Goal: Task Accomplishment & Management: Complete application form

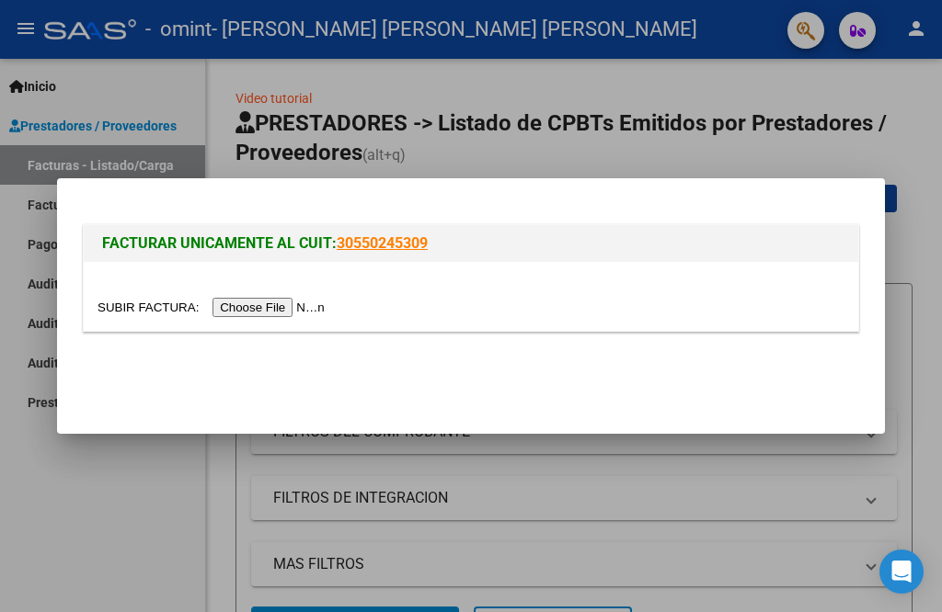
click at [904, 171] on div at bounding box center [471, 306] width 942 height 612
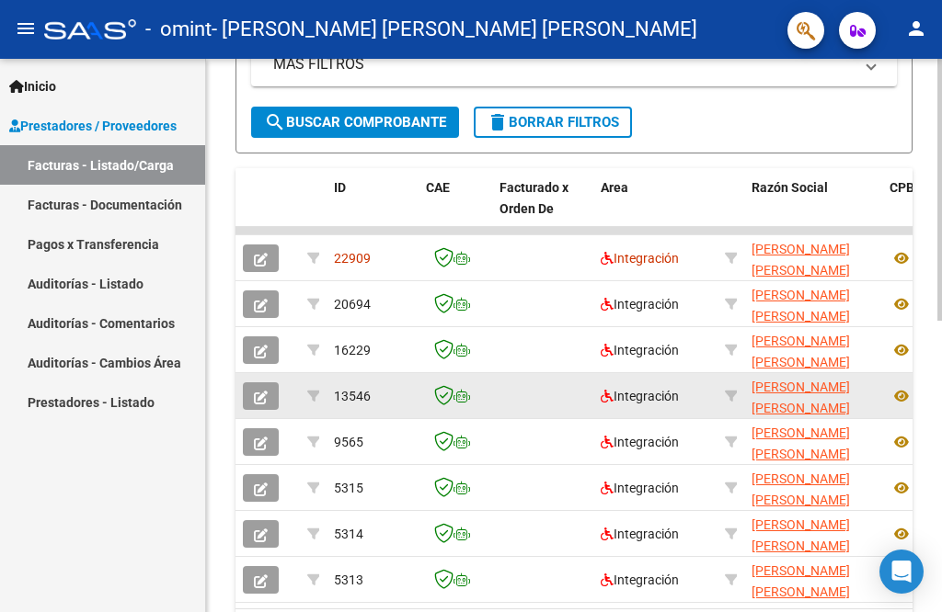
scroll to position [552, 0]
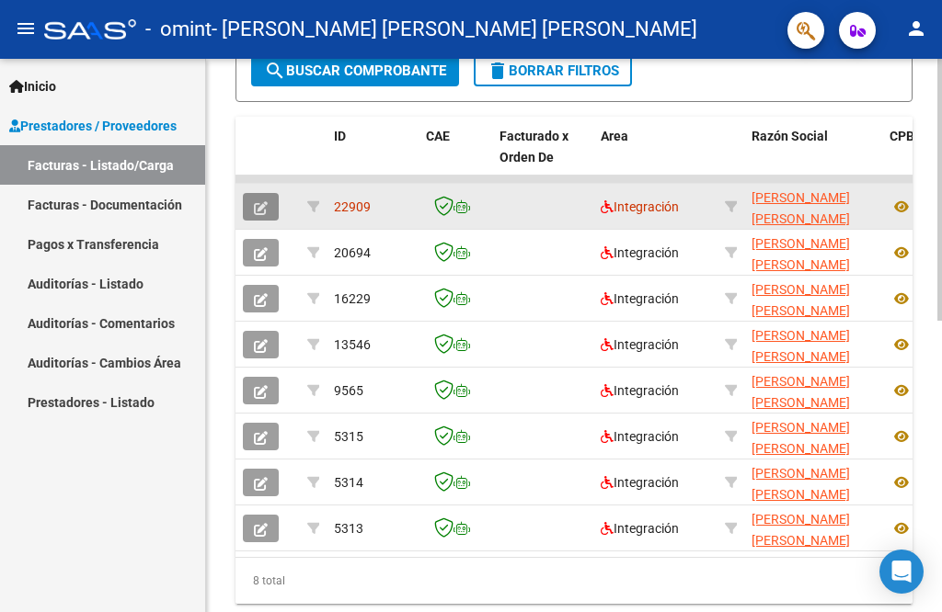
click at [246, 209] on button "button" at bounding box center [261, 207] width 36 height 28
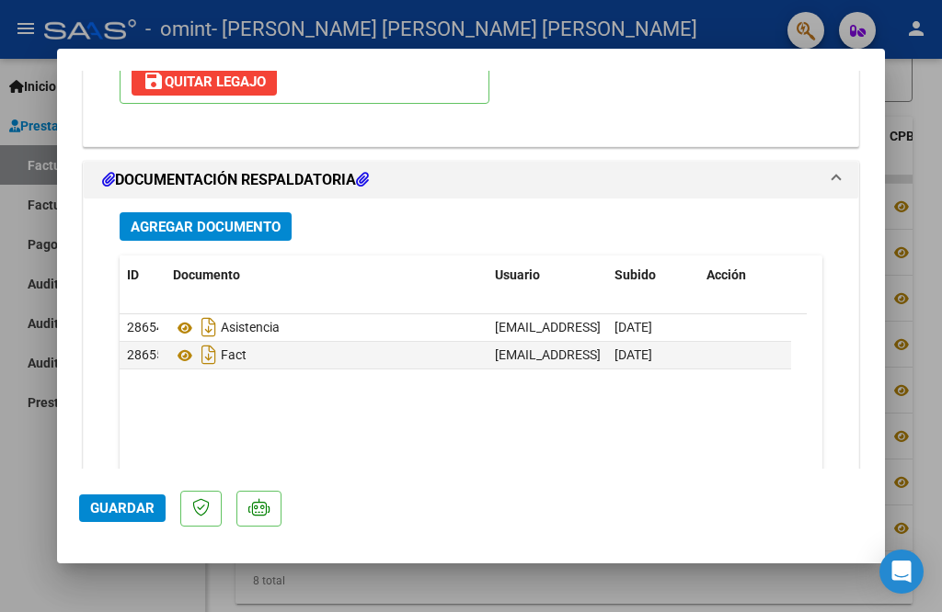
scroll to position [2069, 0]
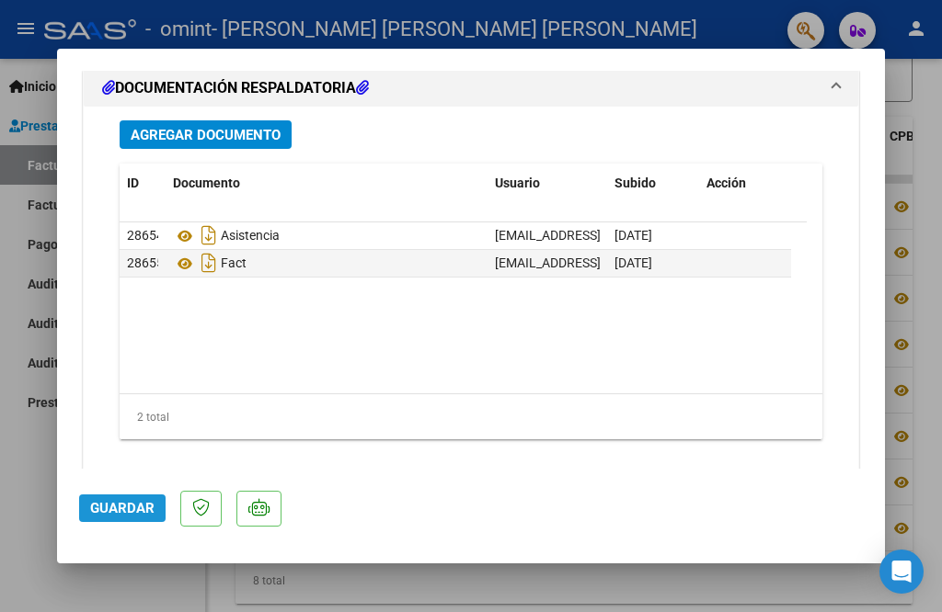
click at [140, 509] on span "Guardar" at bounding box center [122, 508] width 64 height 17
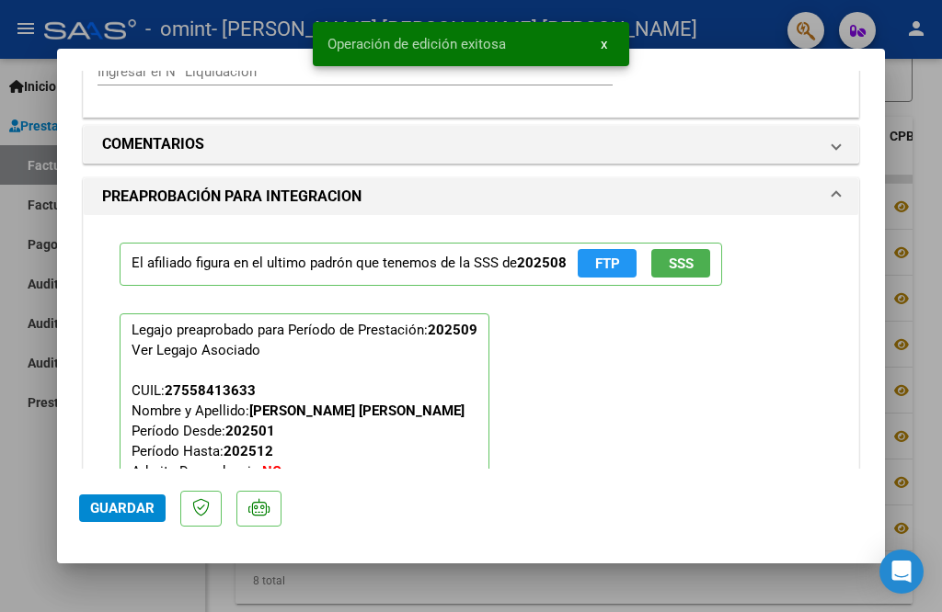
scroll to position [1517, 0]
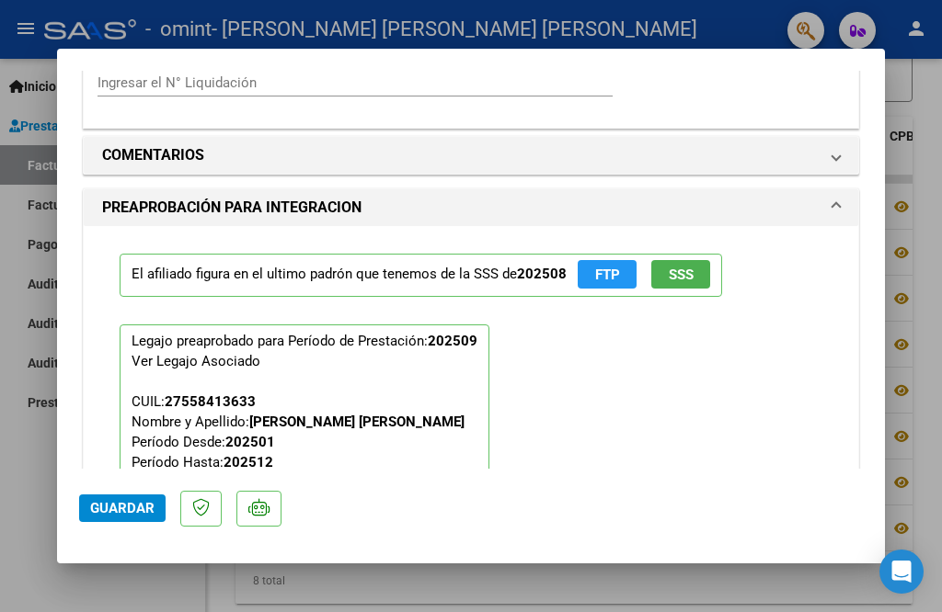
click at [645, 35] on div at bounding box center [471, 306] width 942 height 612
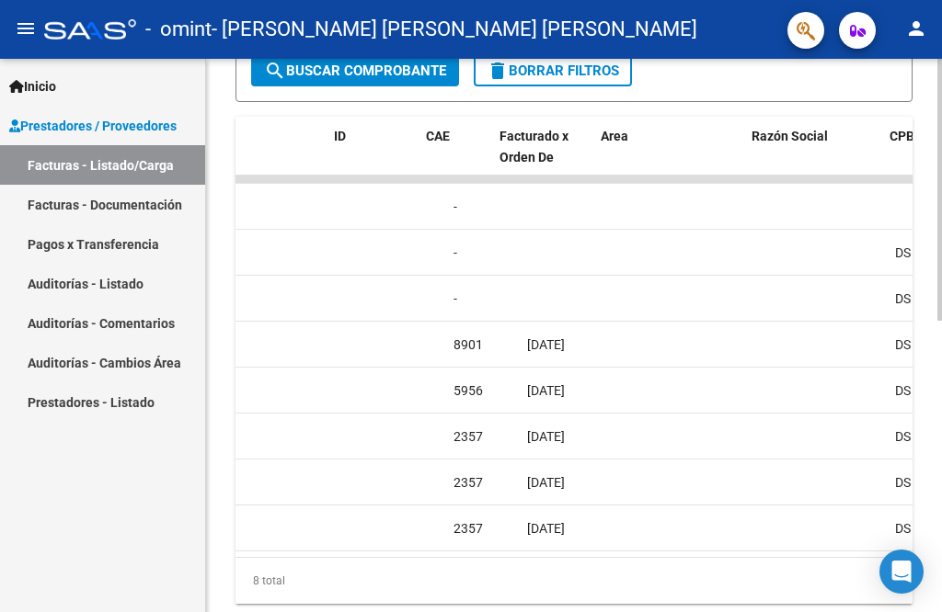
scroll to position [0, 0]
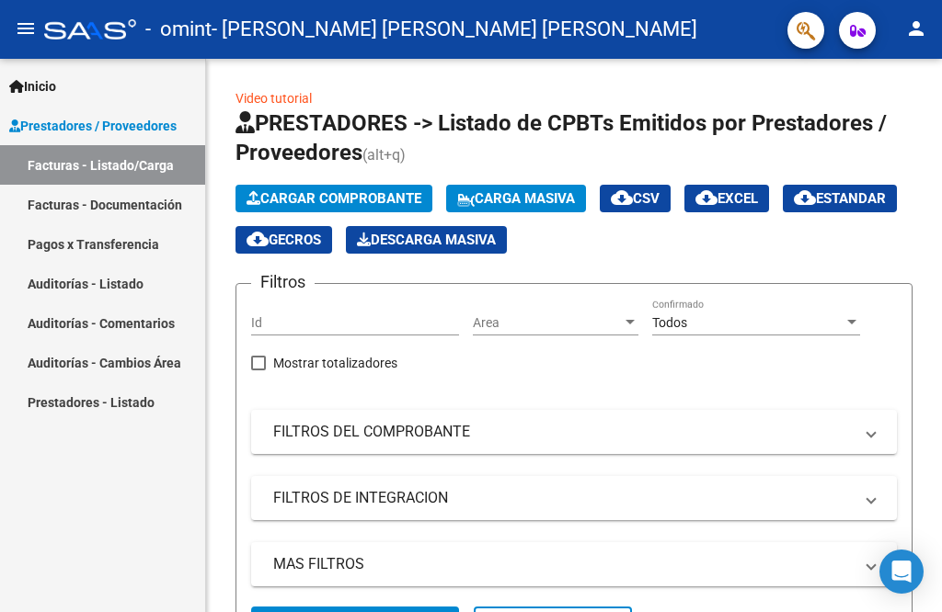
scroll to position [460, 0]
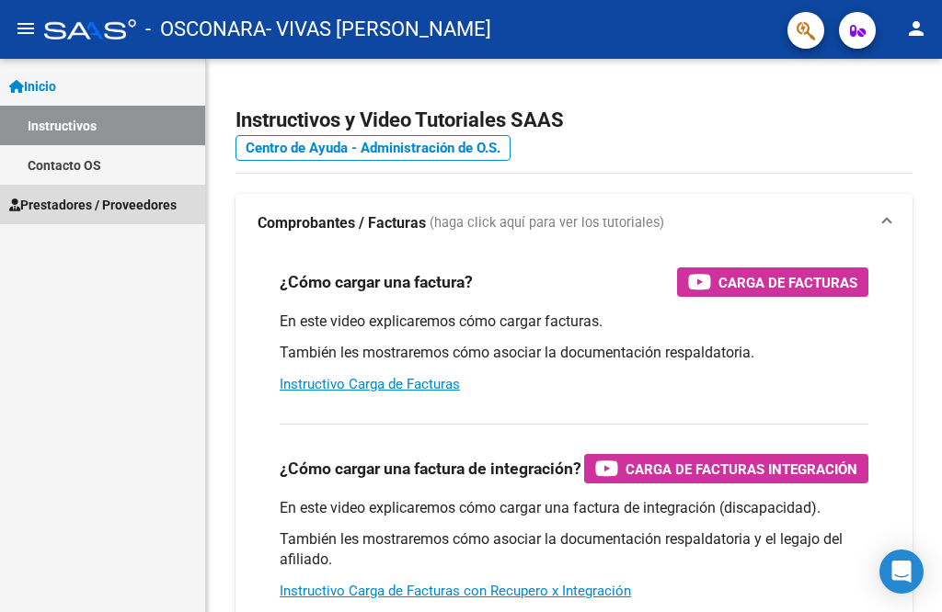
click at [43, 197] on span "Prestadores / Proveedores" at bounding box center [92, 205] width 167 height 20
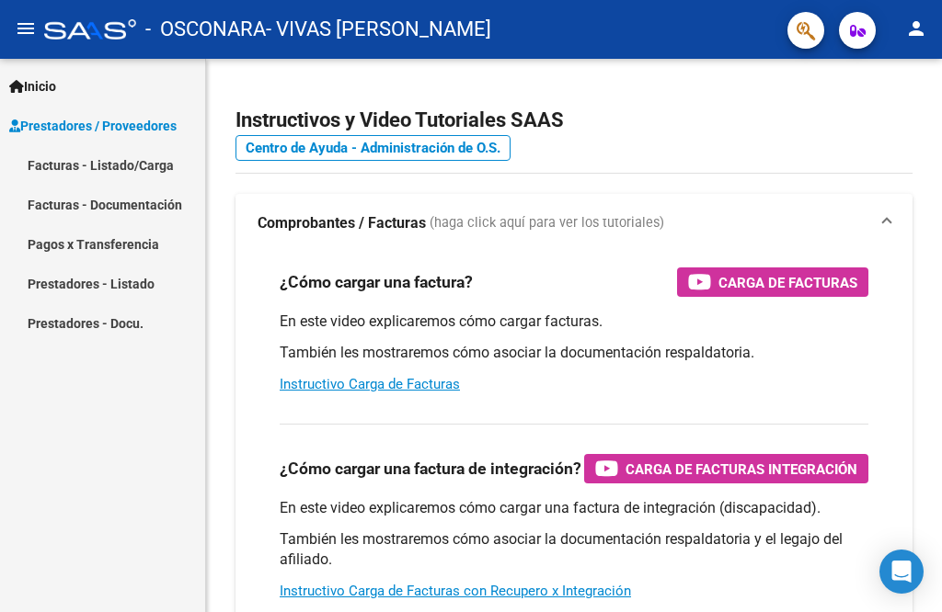
click at [63, 164] on link "Facturas - Listado/Carga" at bounding box center [102, 165] width 205 height 40
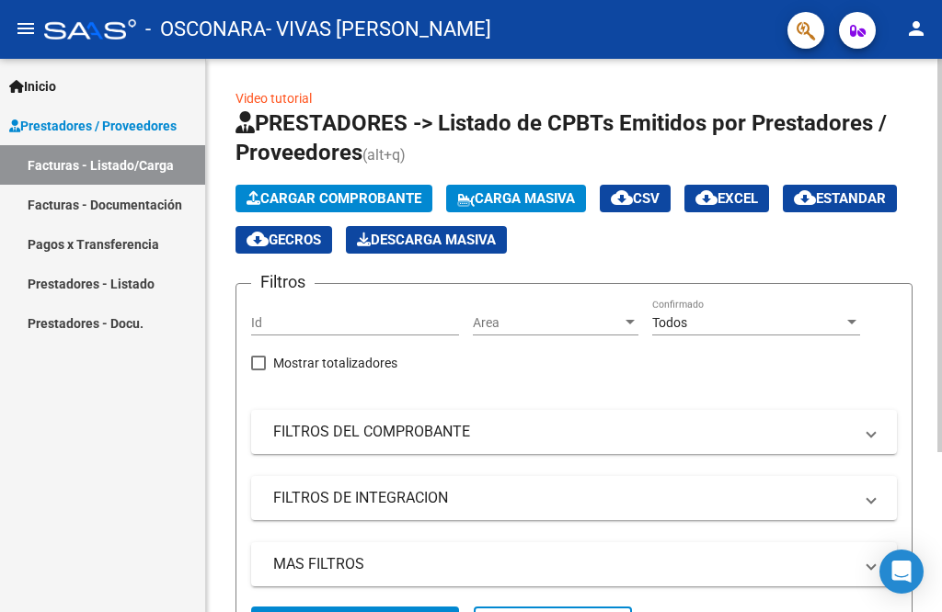
click at [307, 183] on app-list-header "PRESTADORES -> Listado de CPBTs Emitidos por Prestadores / Proveedores (alt+q) …" at bounding box center [573, 381] width 677 height 545
click at [307, 202] on span "Cargar Comprobante" at bounding box center [333, 198] width 175 height 17
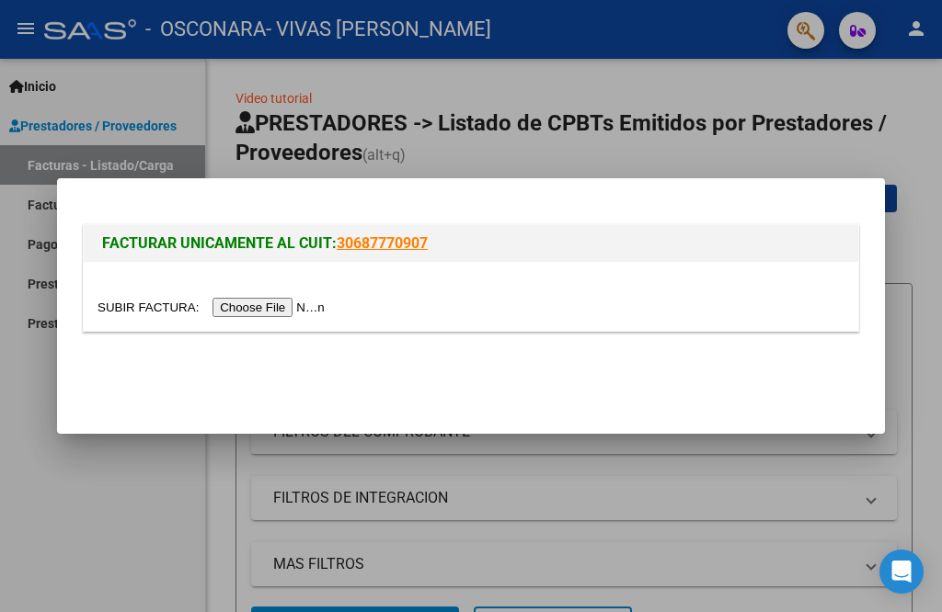
click at [257, 309] on input "file" at bounding box center [213, 307] width 233 height 19
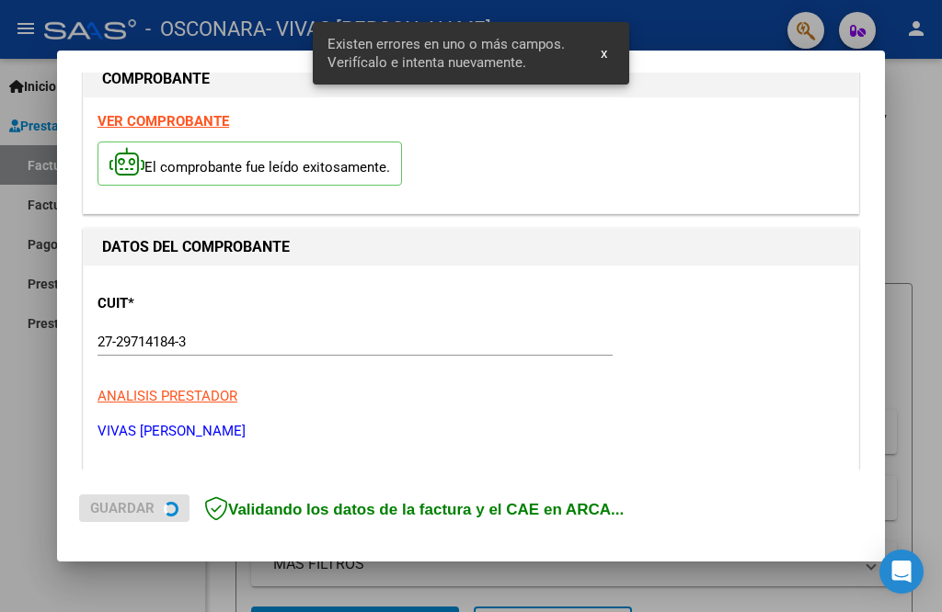
scroll to position [405, 0]
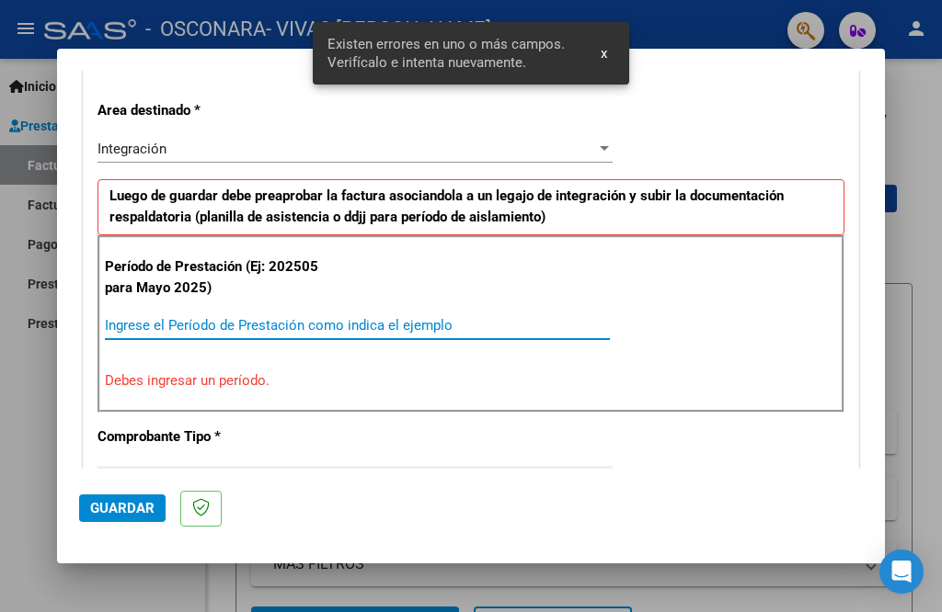
click at [324, 321] on input "Ingrese el Período de Prestación como indica el ejemplo" at bounding box center [357, 325] width 505 height 17
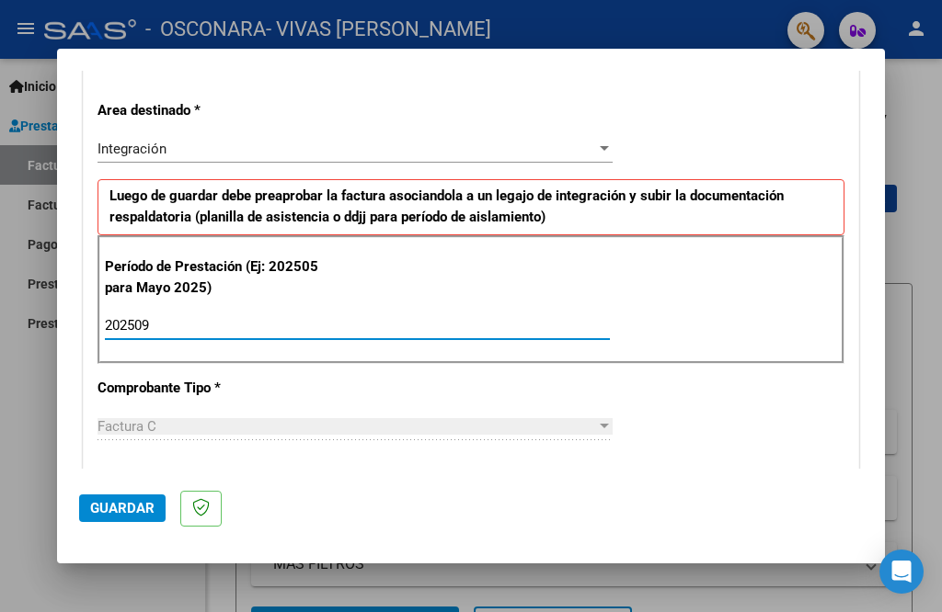
type input "202509"
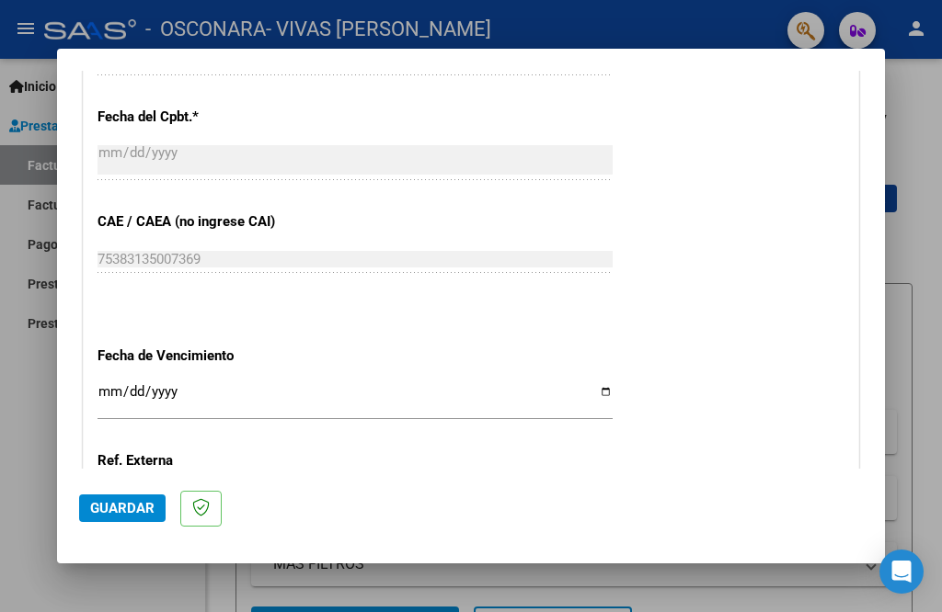
scroll to position [1140, 0]
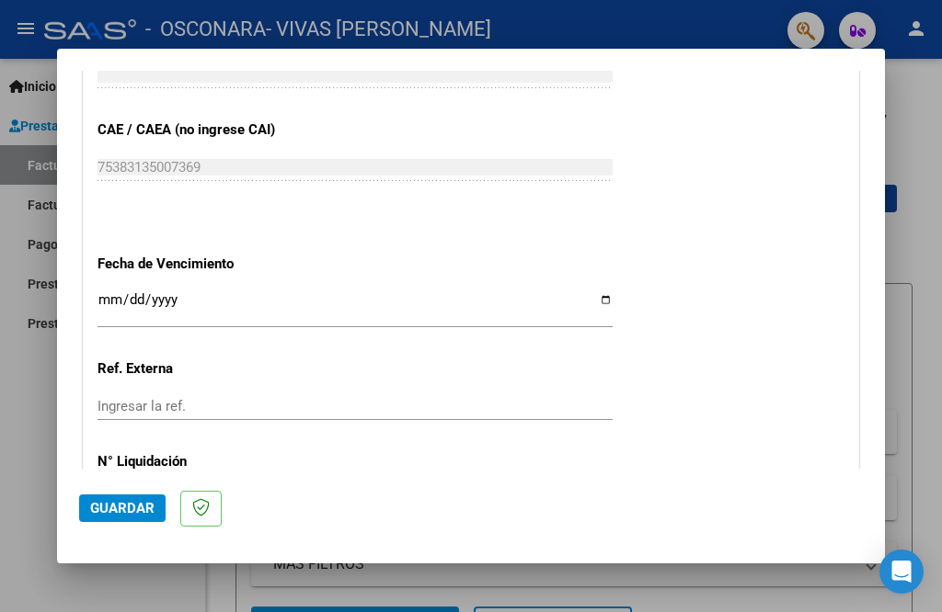
click at [293, 292] on input "Ingresar la fecha" at bounding box center [354, 306] width 515 height 29
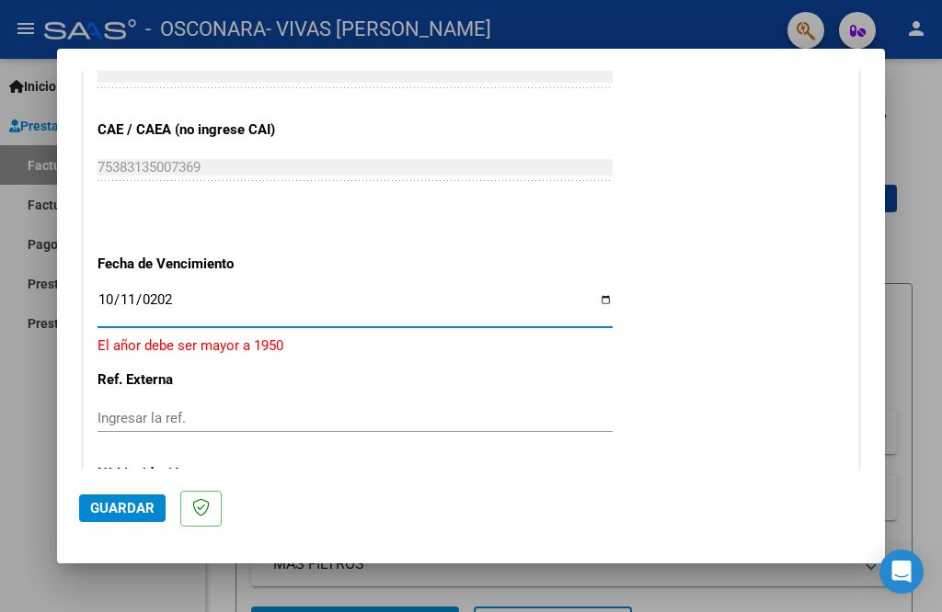
type input "[DATE]"
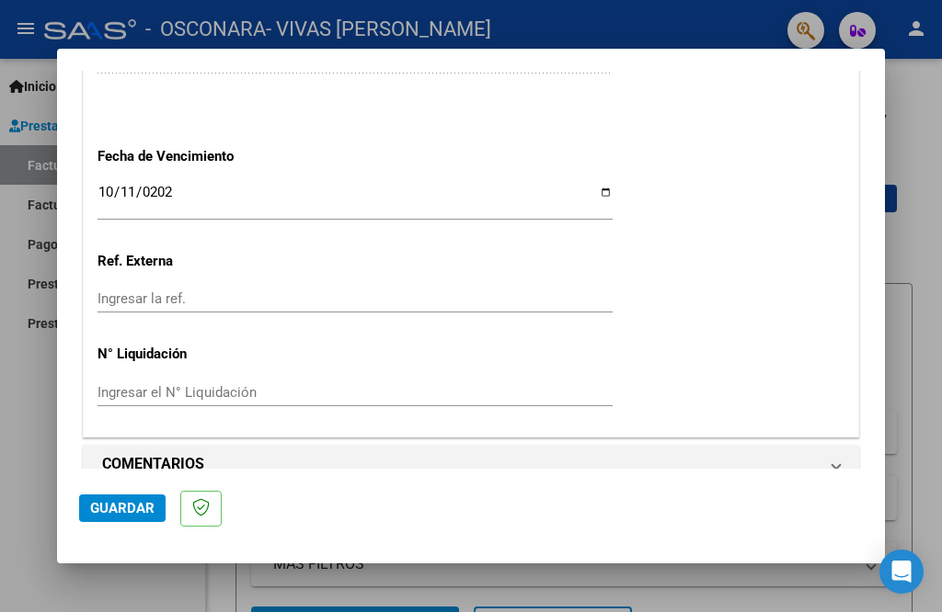
scroll to position [1251, 0]
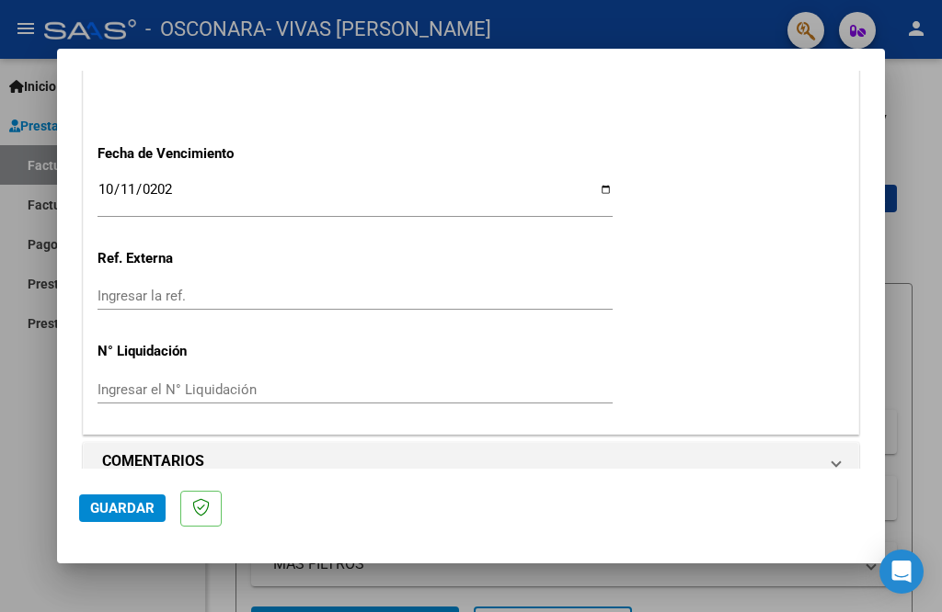
click at [141, 506] on span "Guardar" at bounding box center [122, 508] width 64 height 17
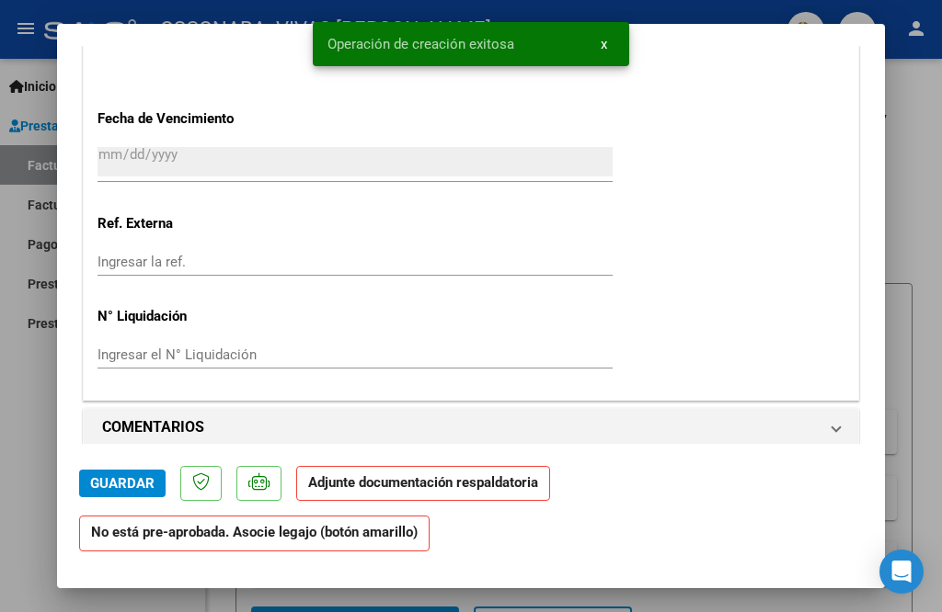
scroll to position [1379, 0]
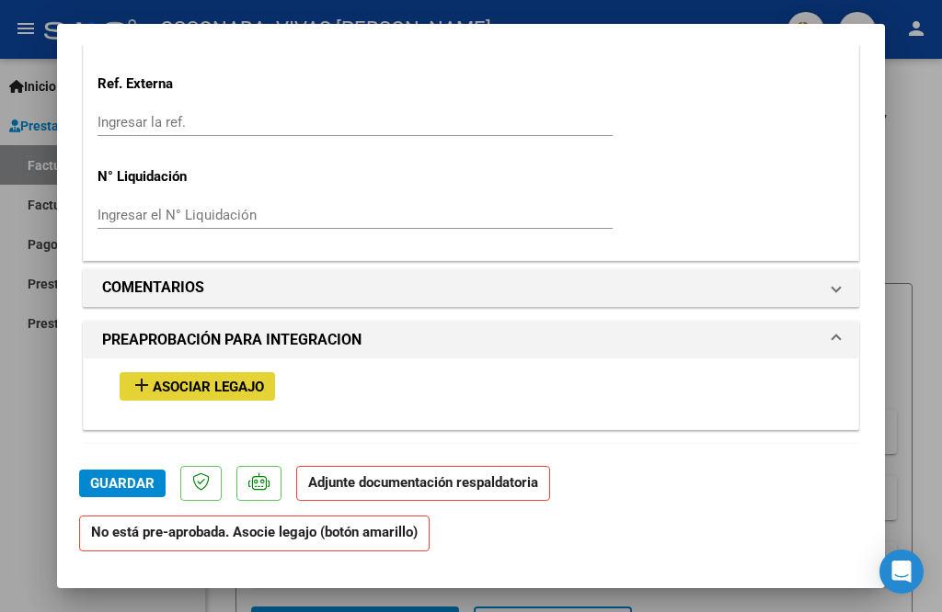
click at [256, 379] on span "Asociar Legajo" at bounding box center [208, 387] width 111 height 17
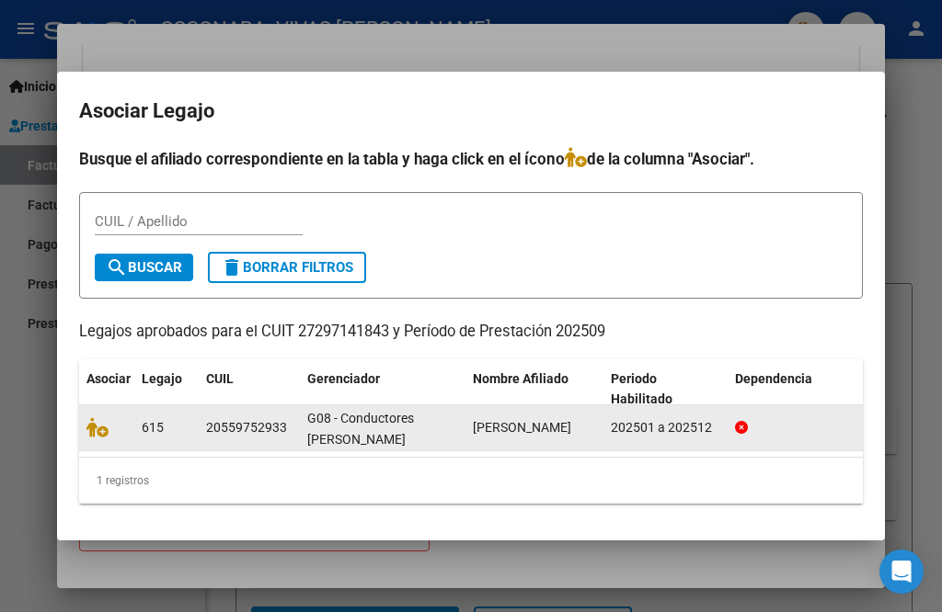
click at [93, 429] on div at bounding box center [106, 427] width 40 height 21
click at [98, 417] on icon at bounding box center [97, 427] width 22 height 20
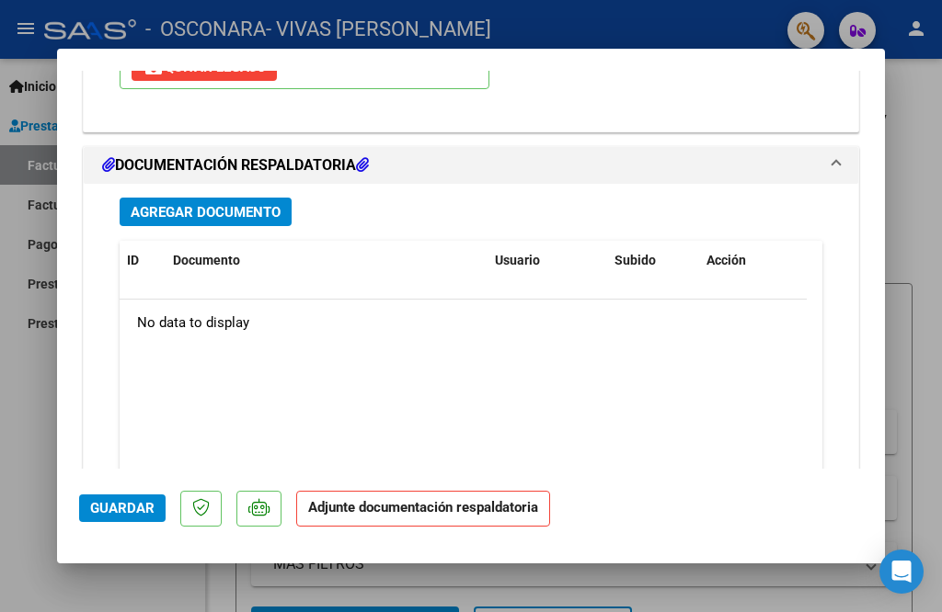
scroll to position [1979, 0]
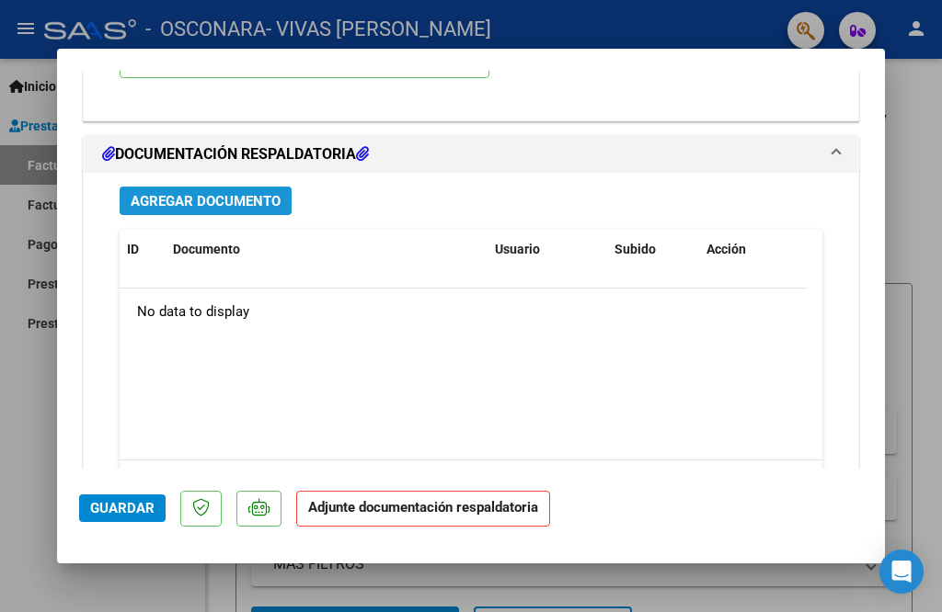
click at [227, 193] on span "Agregar Documento" at bounding box center [206, 201] width 150 height 17
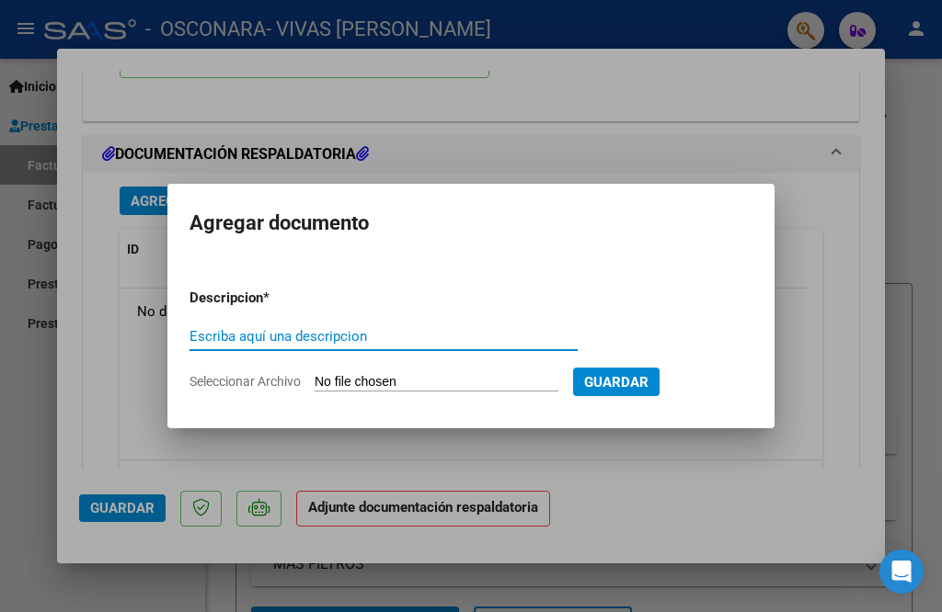
click at [353, 334] on input "Escriba aquí una descripcion" at bounding box center [383, 336] width 388 height 17
type input "informe"
click at [368, 383] on input "Seleccionar Archivo" at bounding box center [436, 382] width 244 height 17
type input "C:\fakepath\sept inform.pdf"
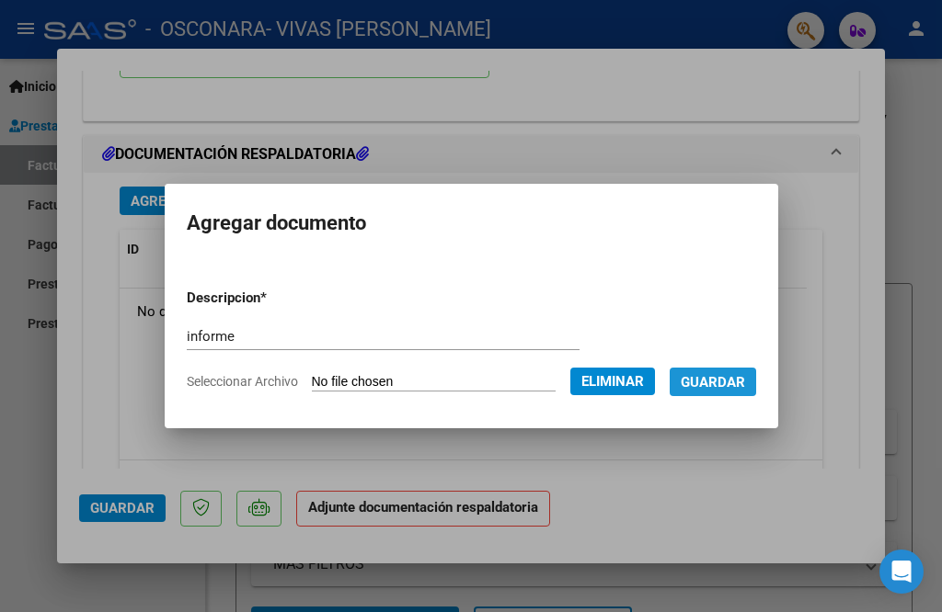
click at [695, 378] on span "Guardar" at bounding box center [712, 382] width 64 height 17
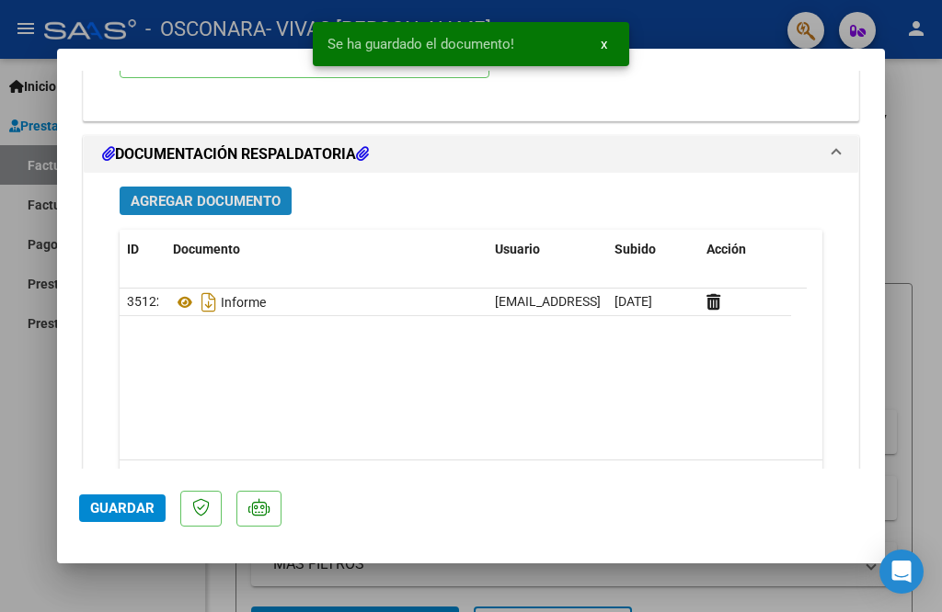
click at [228, 193] on span "Agregar Documento" at bounding box center [206, 201] width 150 height 17
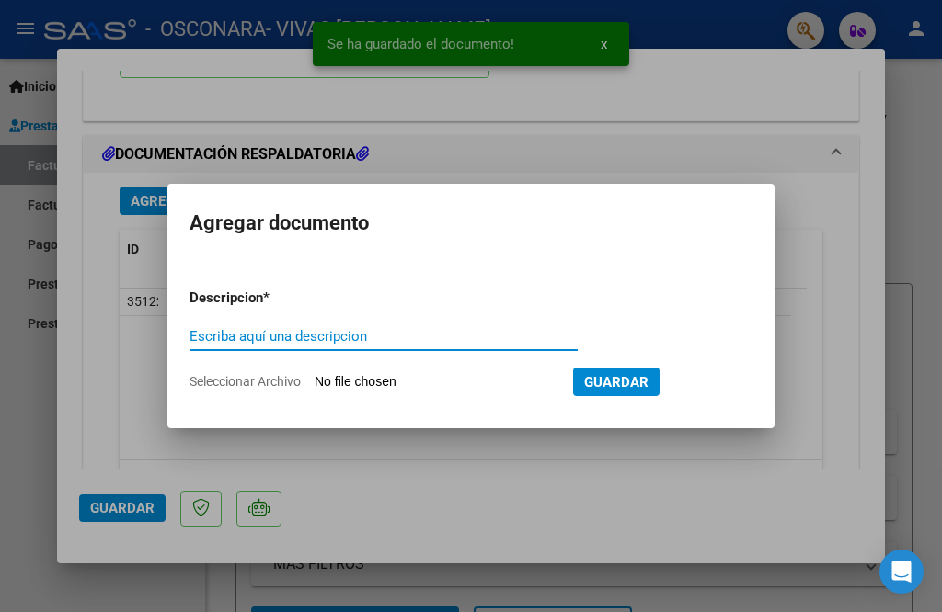
click at [348, 333] on input "Escriba aquí una descripcion" at bounding box center [383, 336] width 388 height 17
type input "asistencia"
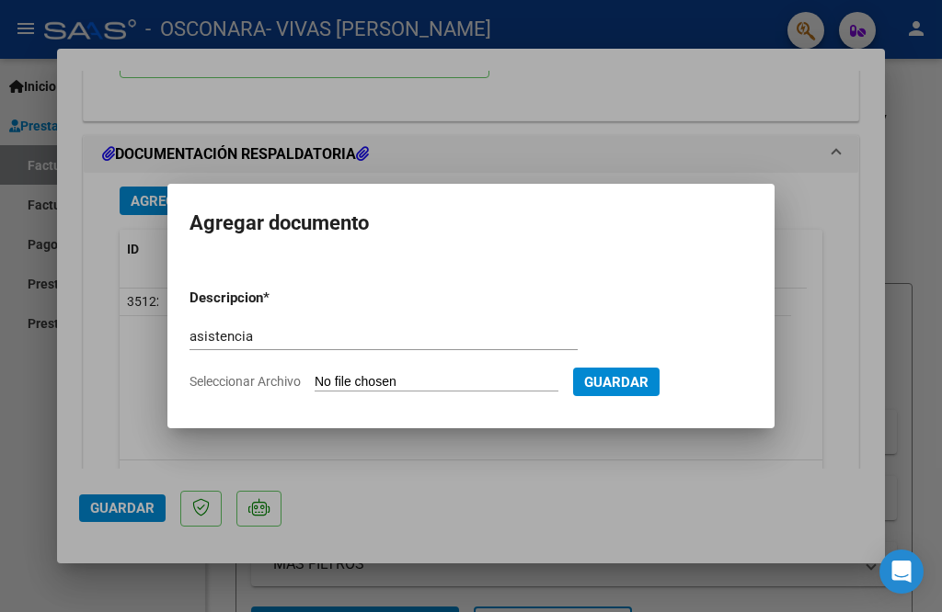
click at [518, 377] on input "Seleccionar Archivo" at bounding box center [436, 382] width 244 height 17
type input "C:\fakepath\Luna sept .pdf"
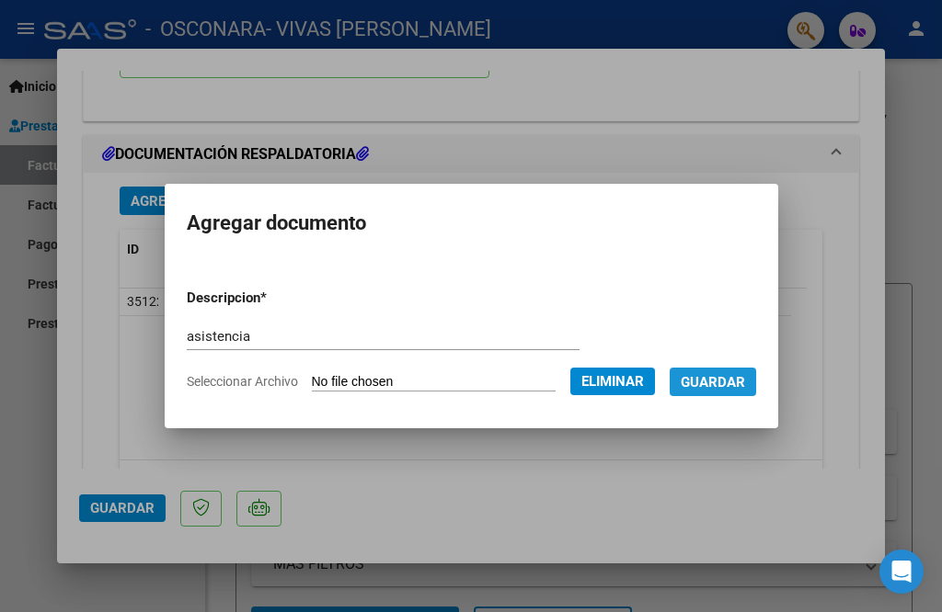
click at [693, 380] on span "Guardar" at bounding box center [712, 382] width 64 height 17
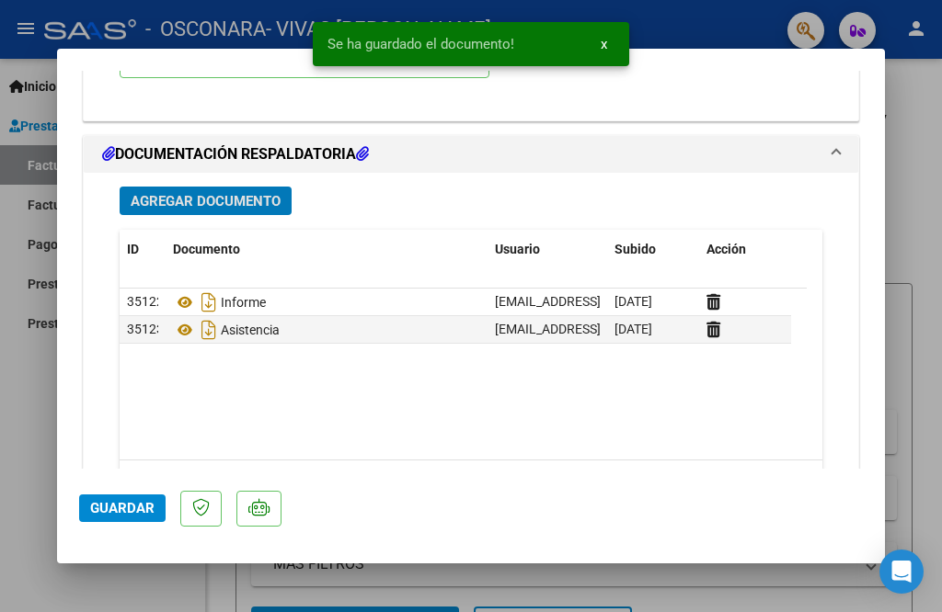
click at [257, 193] on span "Agregar Documento" at bounding box center [206, 201] width 150 height 17
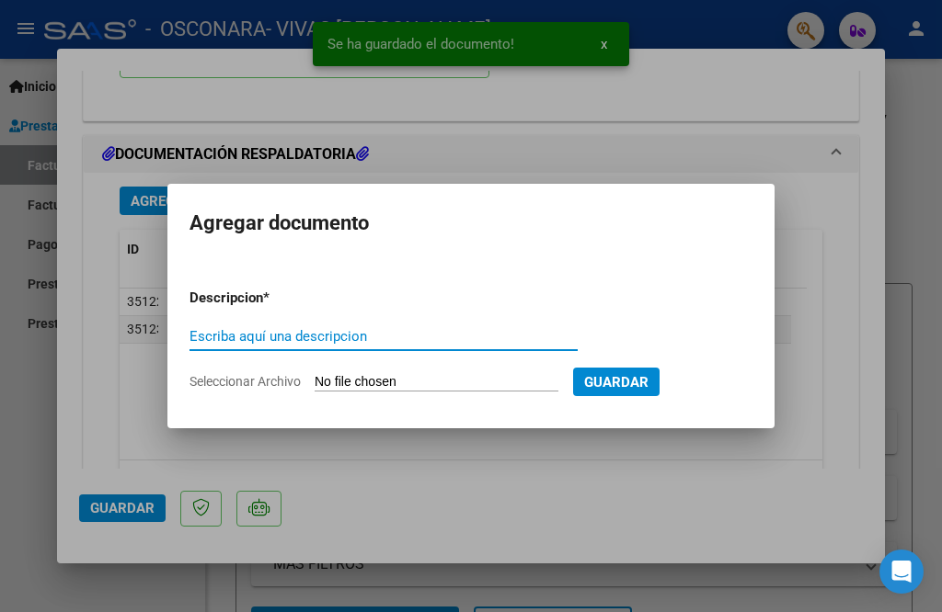
click at [400, 333] on input "Escriba aquí una descripcion" at bounding box center [383, 336] width 388 height 17
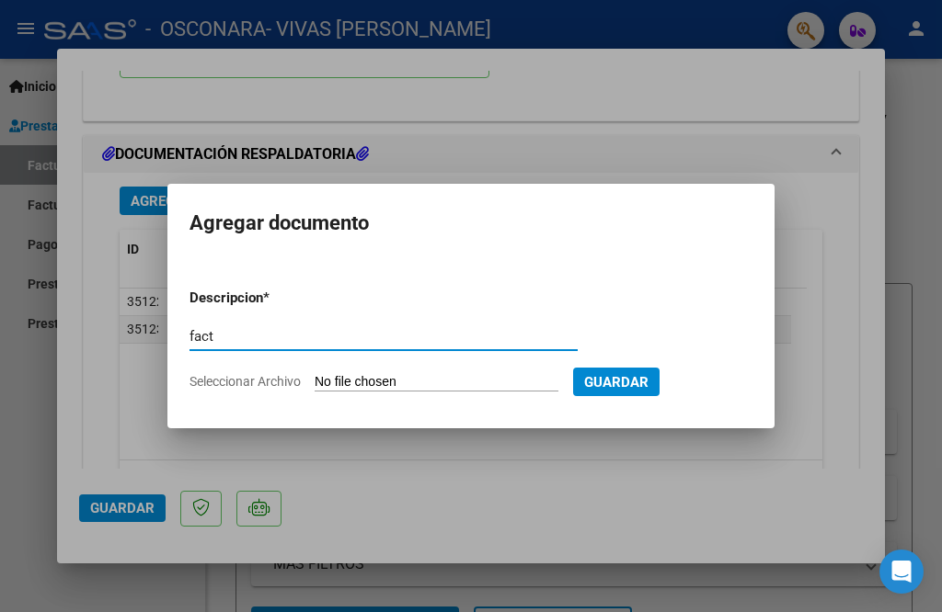
type input "fact"
click at [452, 378] on input "Seleccionar Archivo" at bounding box center [436, 382] width 244 height 17
type input "C:\fakepath\27297141843_011_00004_00000714.pdf"
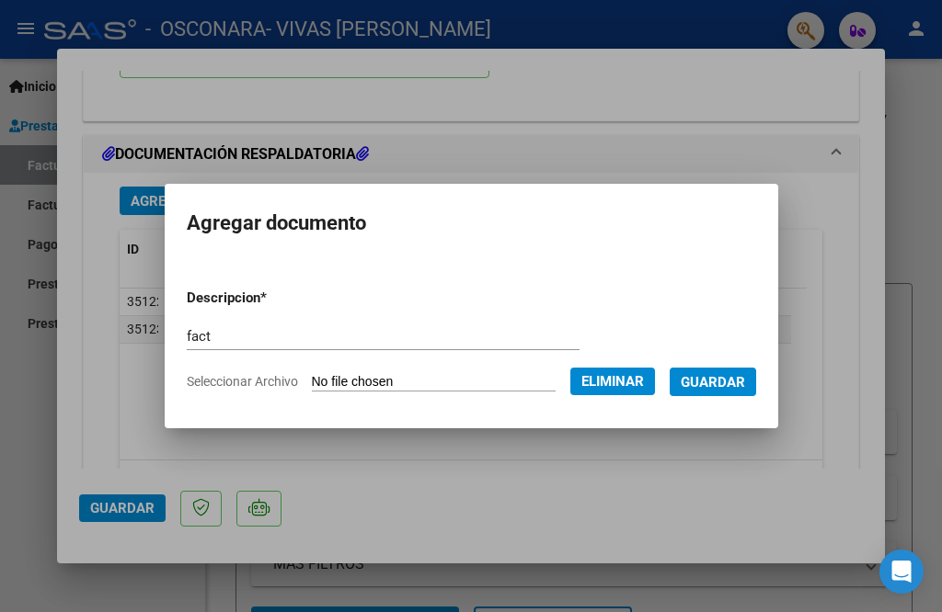
click at [732, 383] on span "Guardar" at bounding box center [712, 382] width 64 height 17
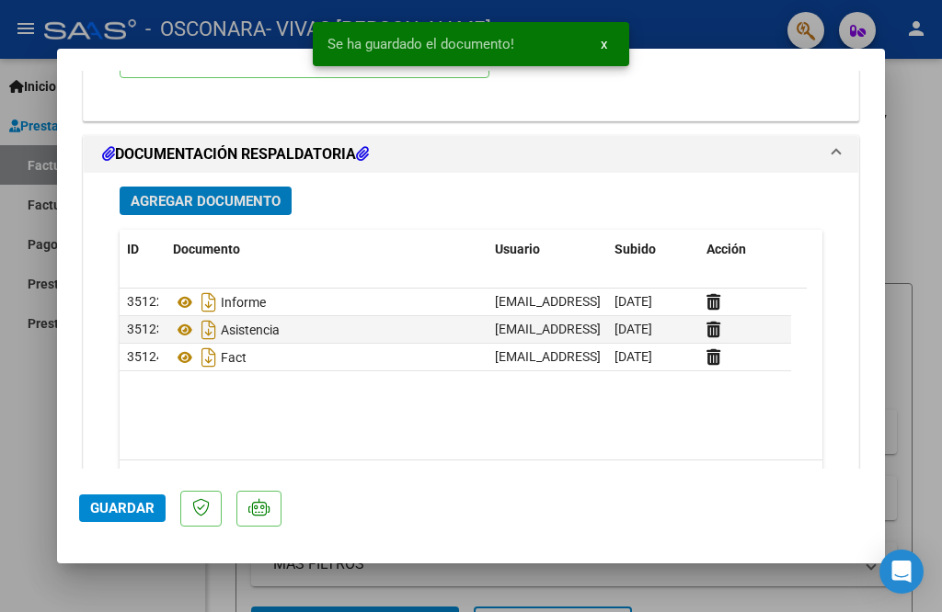
scroll to position [2046, 0]
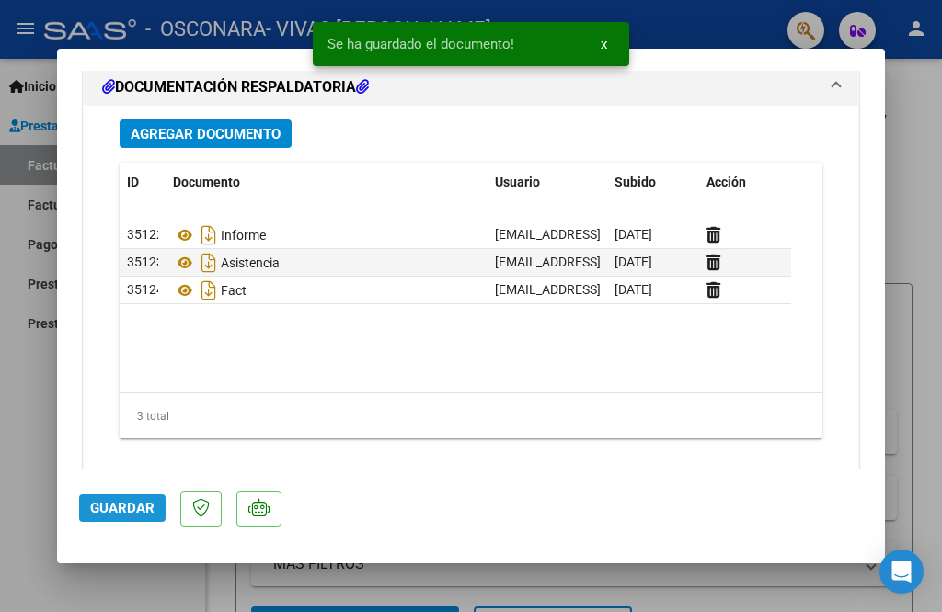
click at [114, 509] on span "Guardar" at bounding box center [122, 508] width 64 height 17
